Goal: Information Seeking & Learning: Learn about a topic

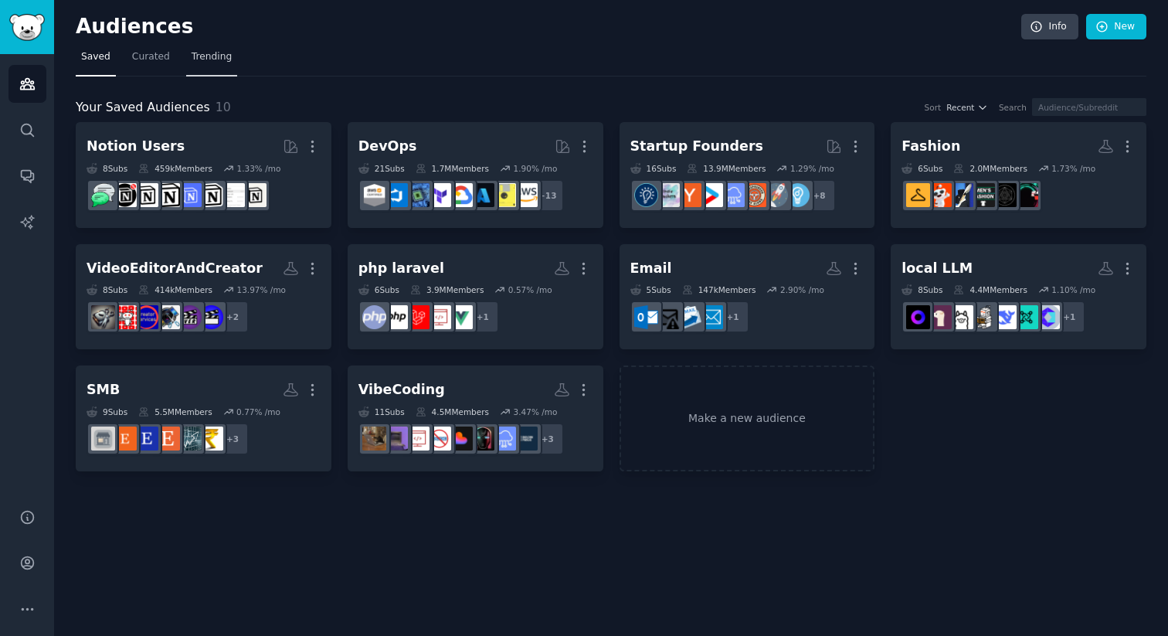
click at [226, 65] on link "Trending" at bounding box center [211, 61] width 51 height 32
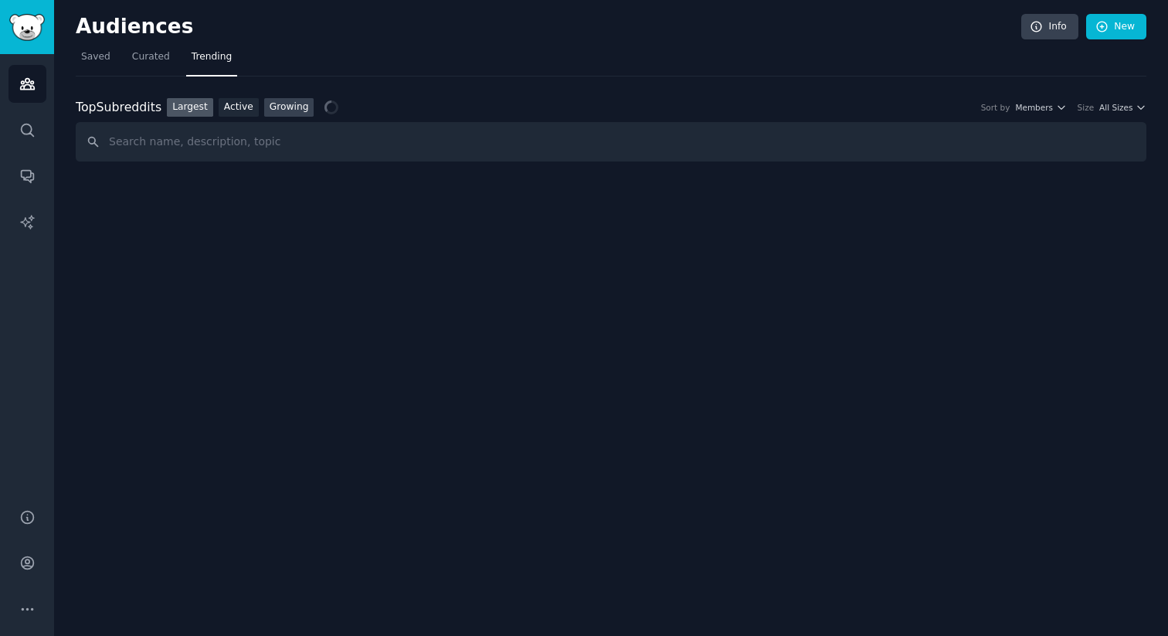
click at [293, 107] on link "Growing" at bounding box center [289, 107] width 50 height 19
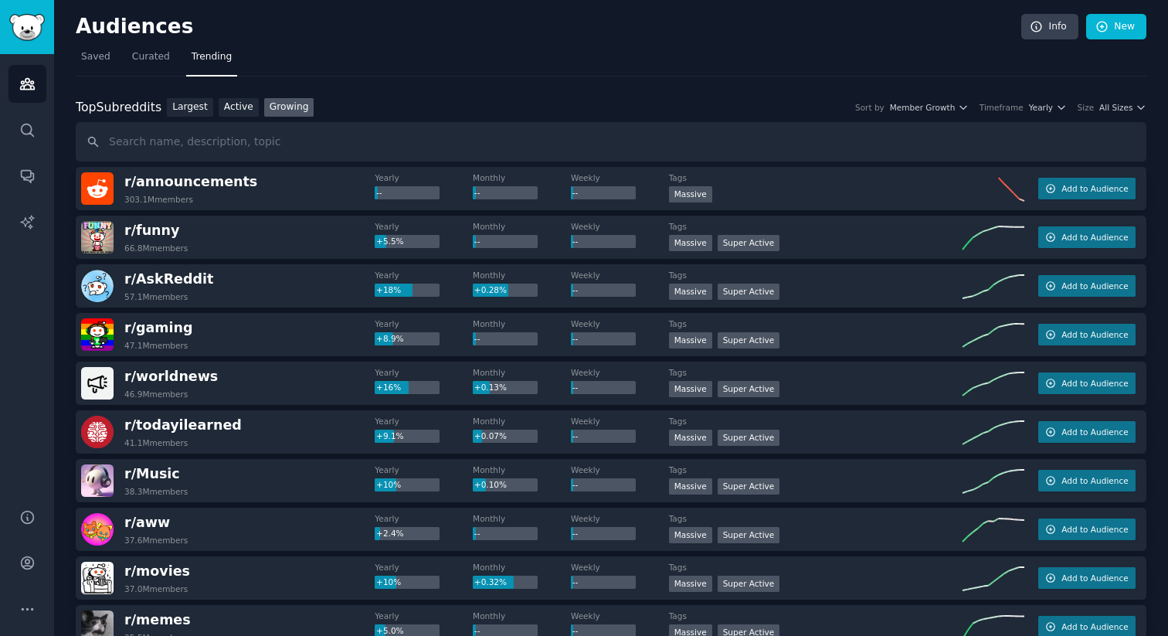
click at [1092, 106] on div "Size All Sizes" at bounding box center [1112, 107] width 69 height 11
click at [1095, 108] on div "Size All Sizes" at bounding box center [1112, 107] width 69 height 11
click at [1124, 107] on span "All Sizes" at bounding box center [1115, 107] width 33 height 11
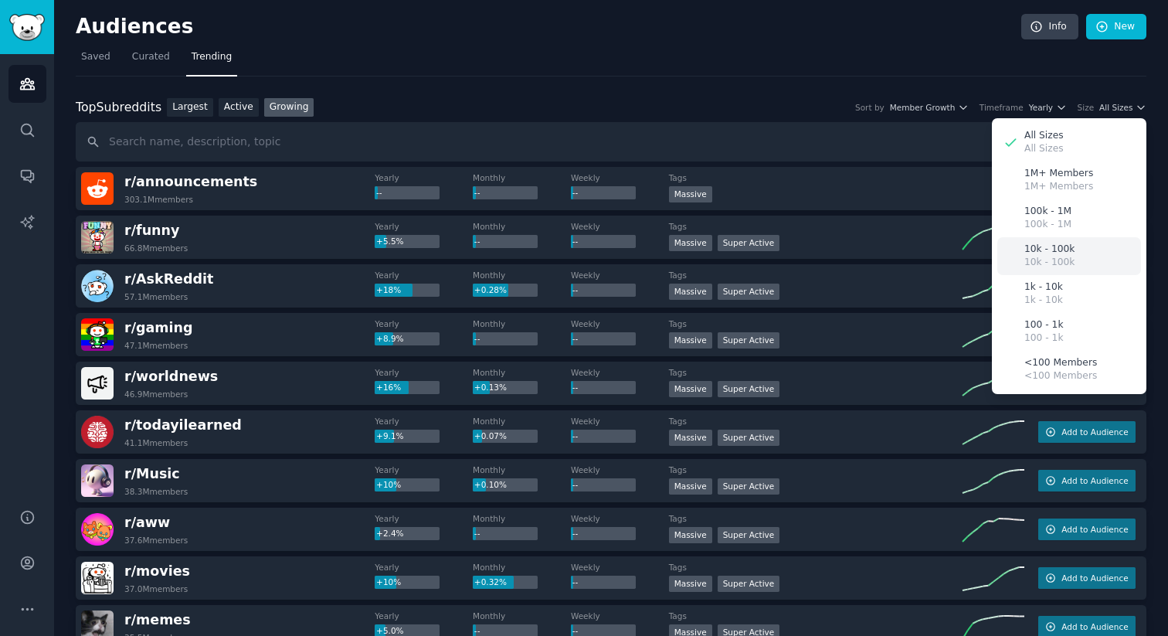
click at [1087, 246] on div "10k - 100k 10k - 100k" at bounding box center [1069, 256] width 144 height 38
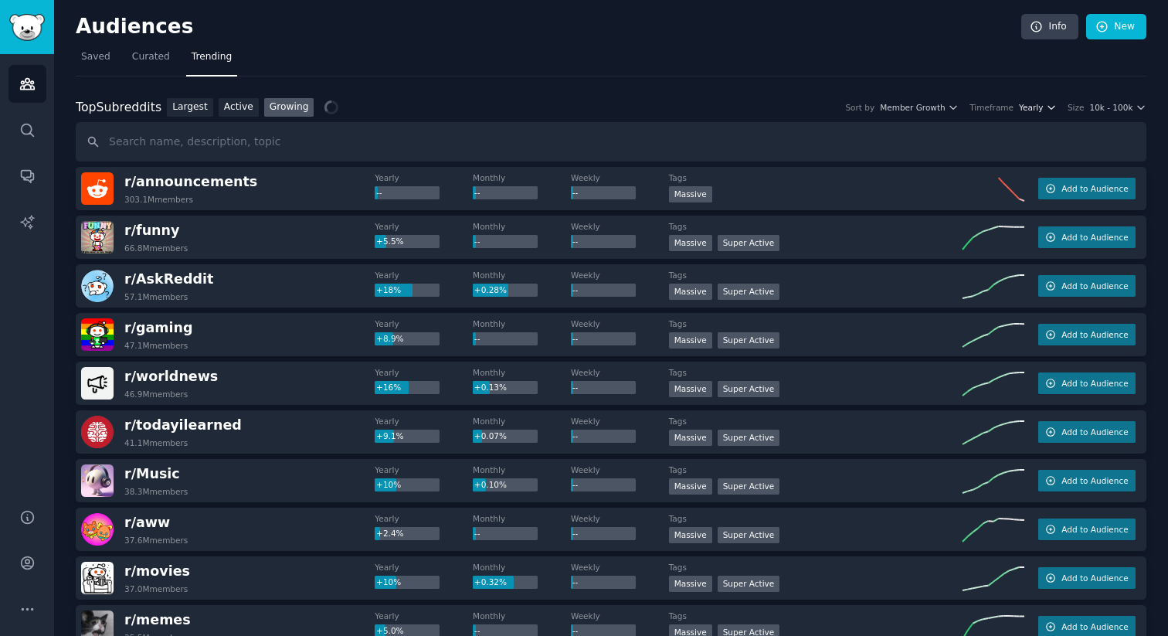
click at [1033, 102] on span "Yearly" at bounding box center [1031, 107] width 24 height 11
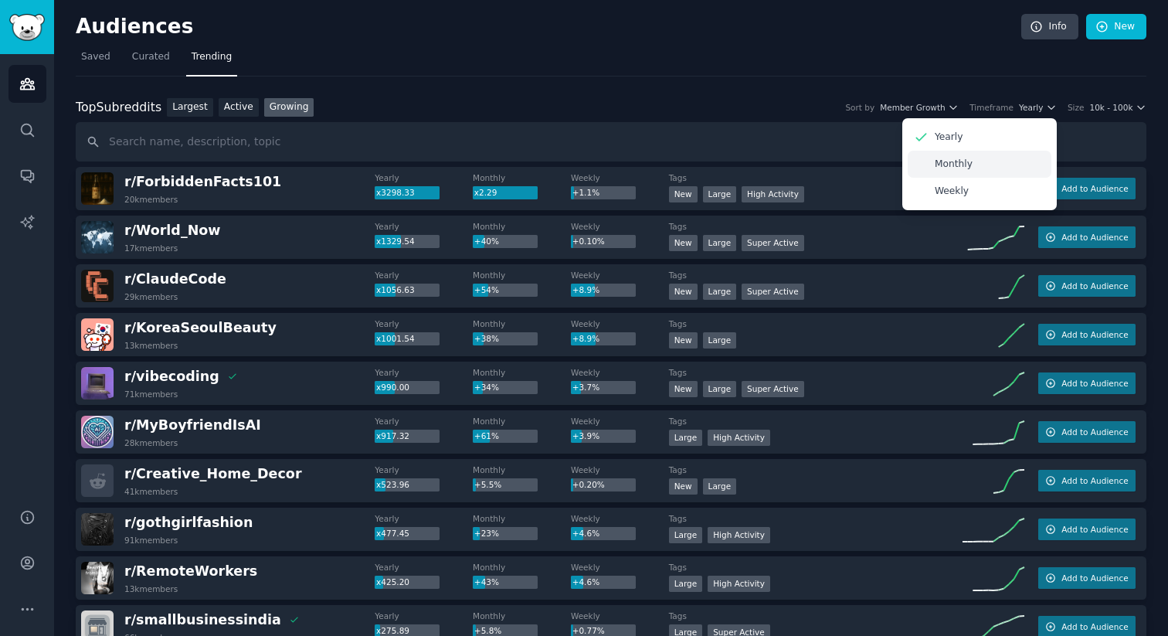
click at [994, 161] on div "Monthly" at bounding box center [980, 164] width 144 height 27
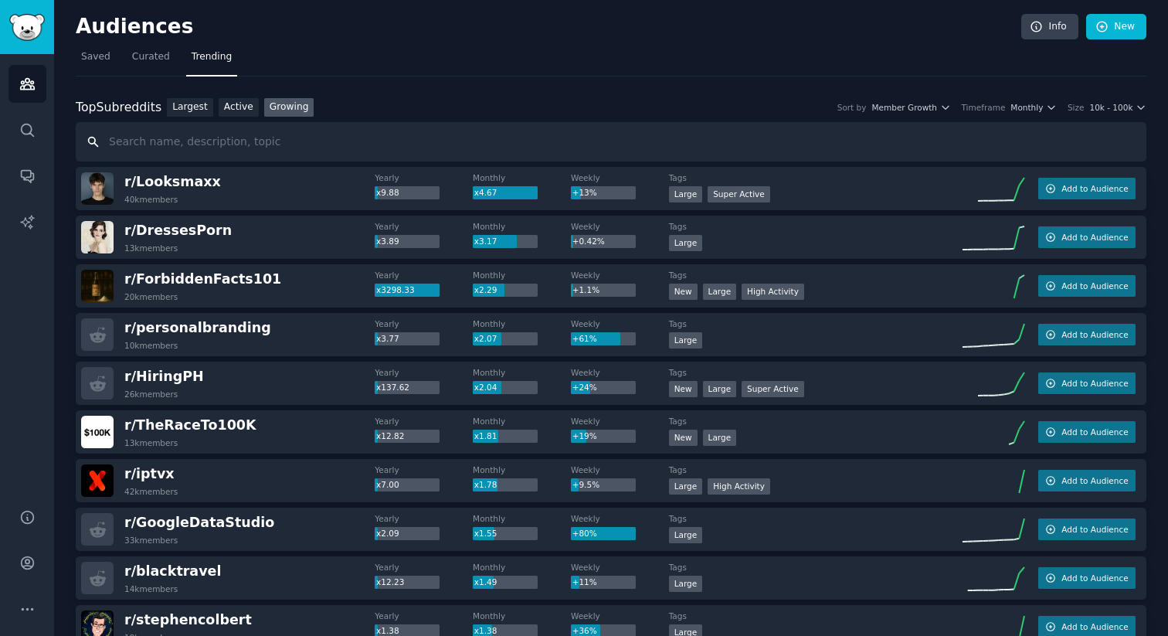
click at [993, 124] on input "text" at bounding box center [611, 141] width 1071 height 39
click at [1011, 114] on div "Top Subreddits Top Subreddits Largest Active Growing Sort by Member Growth Time…" at bounding box center [611, 107] width 1071 height 19
click at [1020, 100] on div "Top Subreddits Top Subreddits Largest Active Growing Sort by Member Growth Time…" at bounding box center [611, 107] width 1071 height 19
click at [1020, 110] on span "Monthly" at bounding box center [1026, 107] width 32 height 11
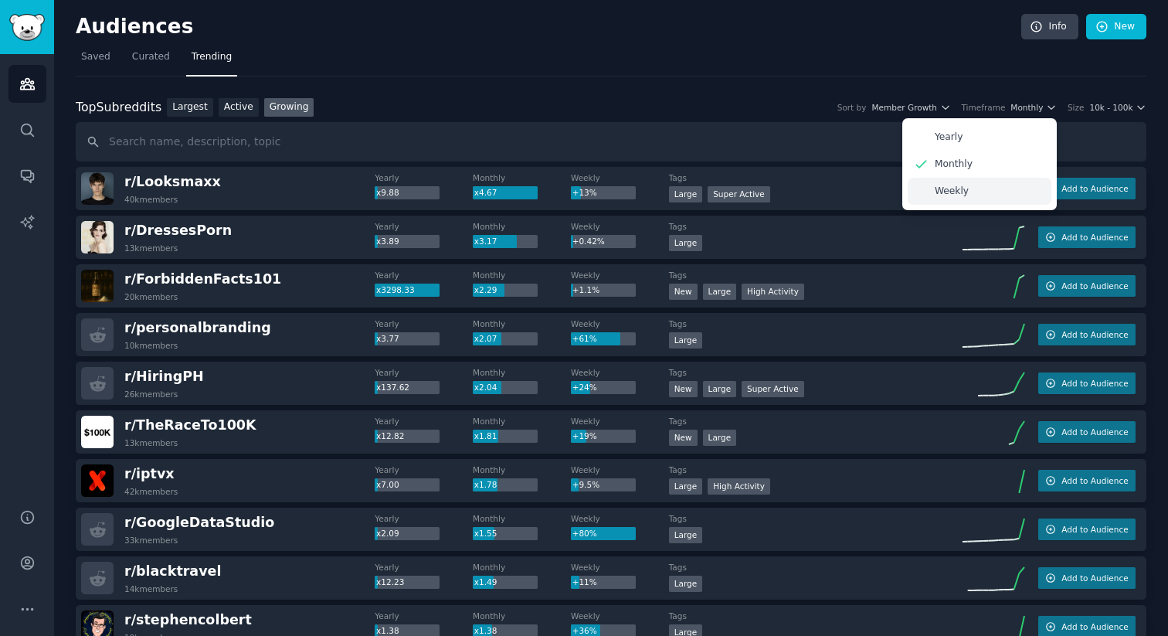
click at [998, 188] on div "Weekly" at bounding box center [980, 191] width 144 height 27
